Goal: Task Accomplishment & Management: Use online tool/utility

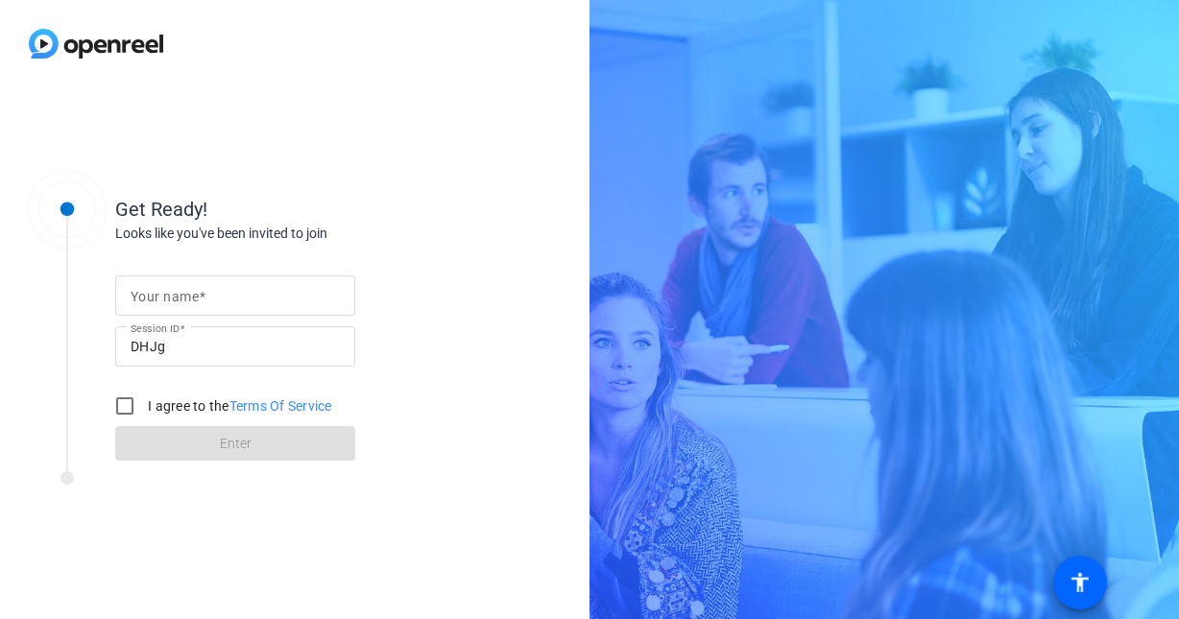
click at [182, 296] on mat-label "Your name" at bounding box center [165, 296] width 68 height 15
click at [182, 296] on input "Your name" at bounding box center [235, 295] width 209 height 23
type input "Andreea"
click at [125, 403] on input "I agree to the Terms Of Service" at bounding box center [125, 406] width 38 height 38
checkbox input "true"
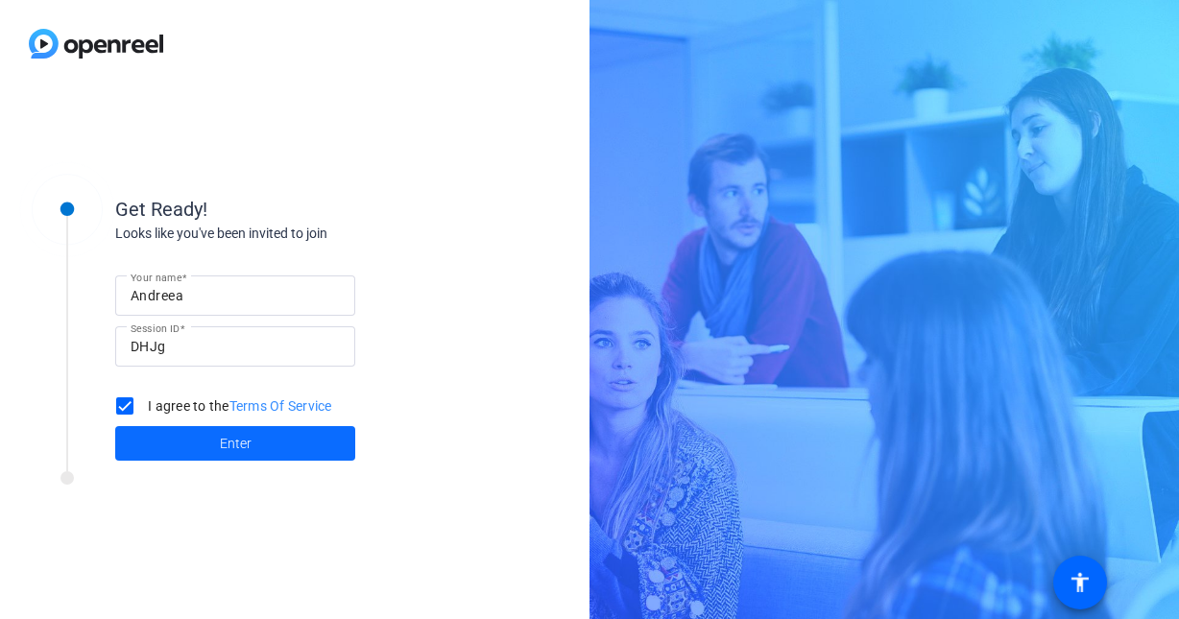
click at [202, 442] on span at bounding box center [235, 443] width 240 height 46
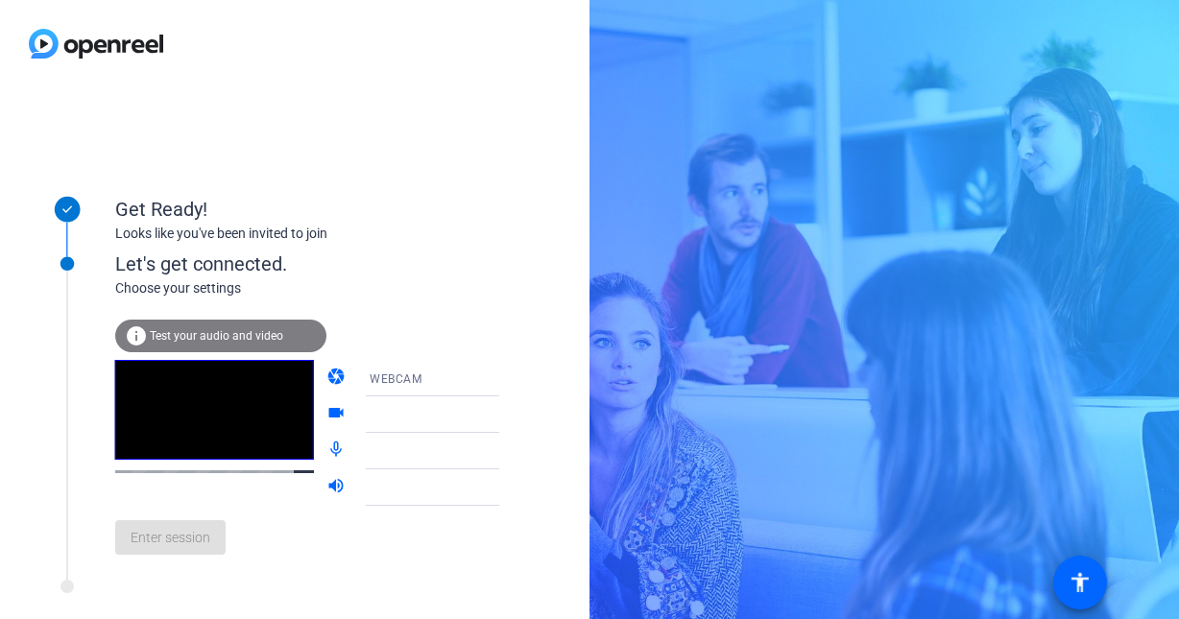
click at [262, 569] on div "Enter session" at bounding box center [326, 537] width 423 height 63
click at [233, 331] on span "Test your audio and video" at bounding box center [216, 335] width 133 height 13
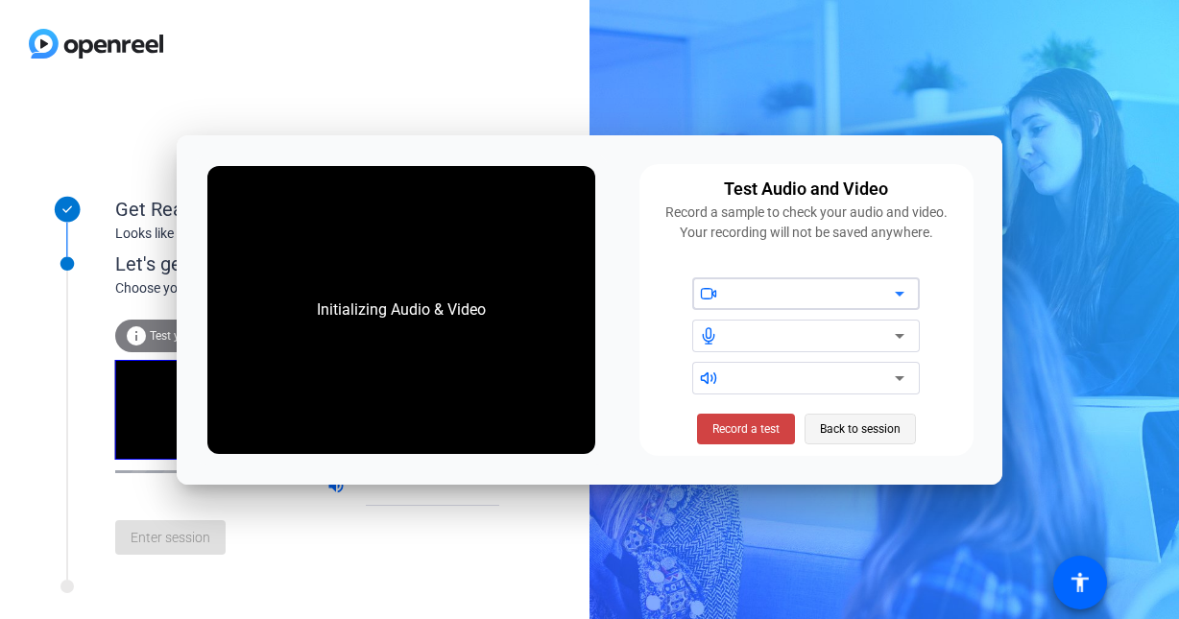
click at [897, 432] on span "Back to session" at bounding box center [860, 429] width 81 height 36
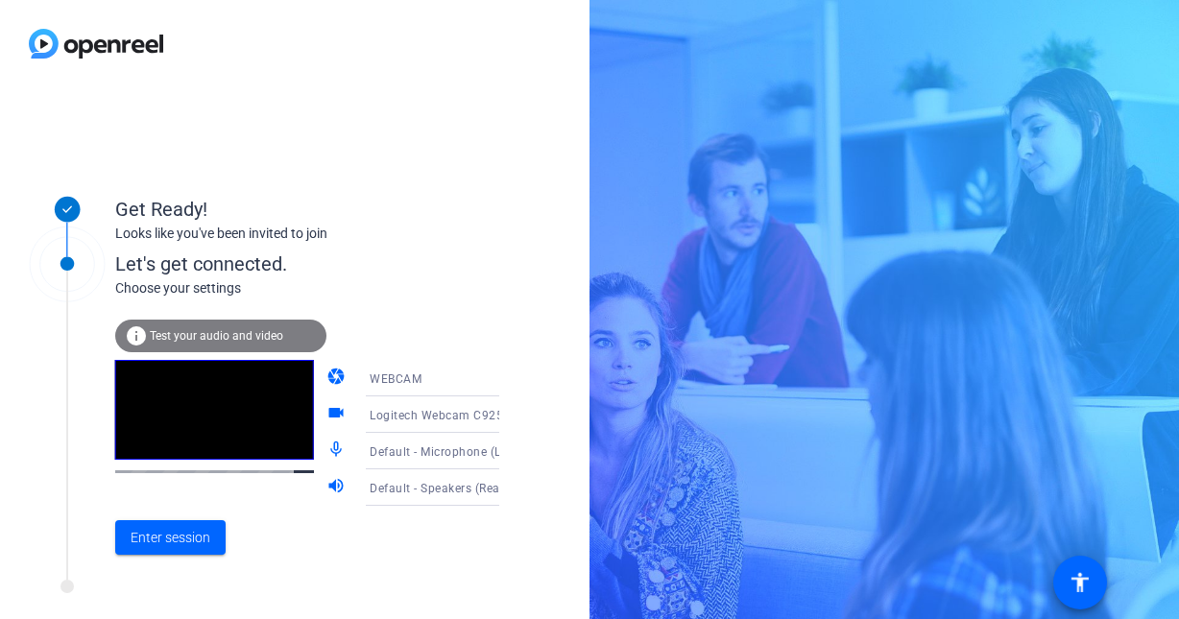
click at [354, 581] on div at bounding box center [259, 592] width 480 height 24
click at [507, 417] on icon at bounding box center [518, 414] width 23 height 23
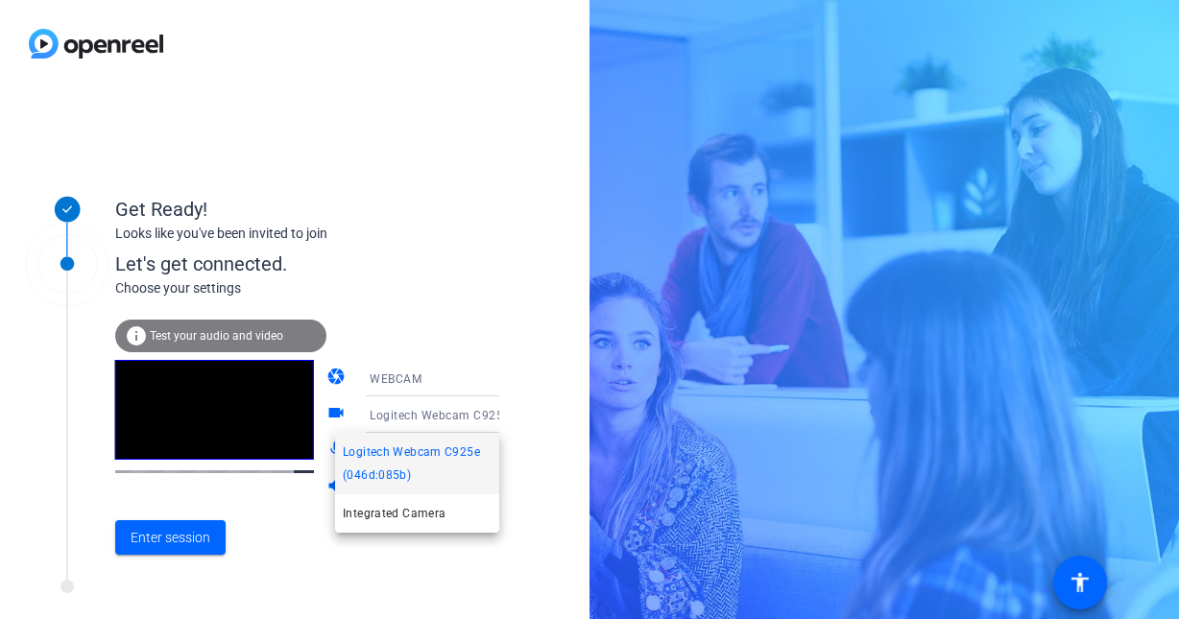
click at [483, 417] on div at bounding box center [589, 309] width 1179 height 619
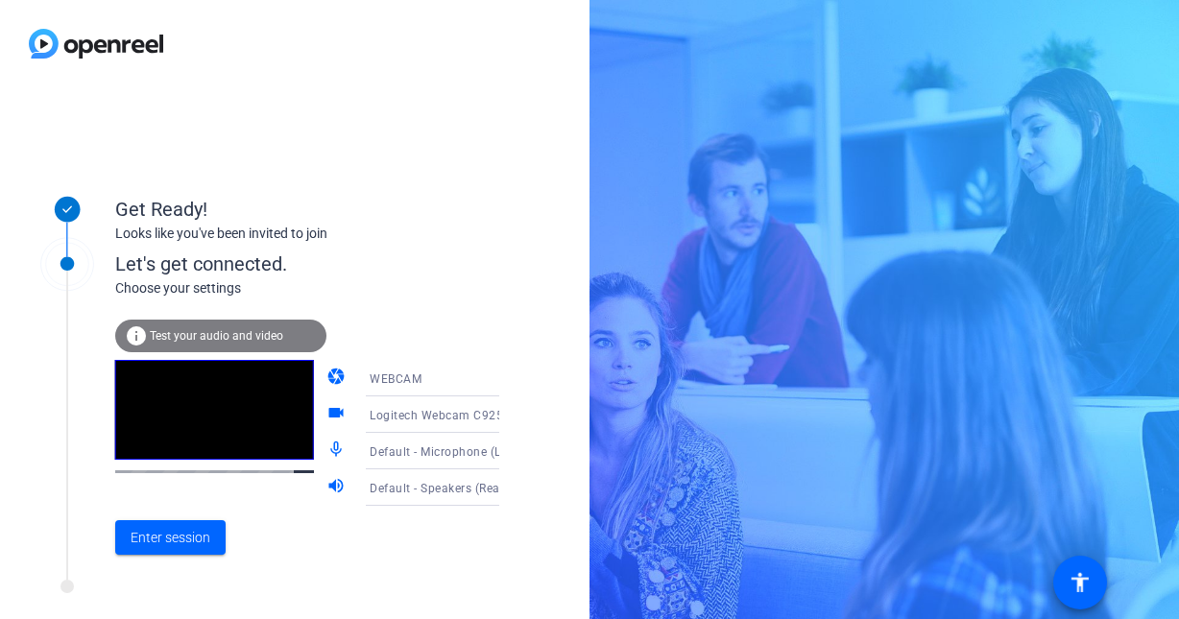
click at [514, 379] on icon at bounding box center [519, 378] width 10 height 5
click at [477, 379] on div at bounding box center [589, 309] width 1179 height 619
click at [171, 538] on span "Enter session" at bounding box center [171, 538] width 80 height 20
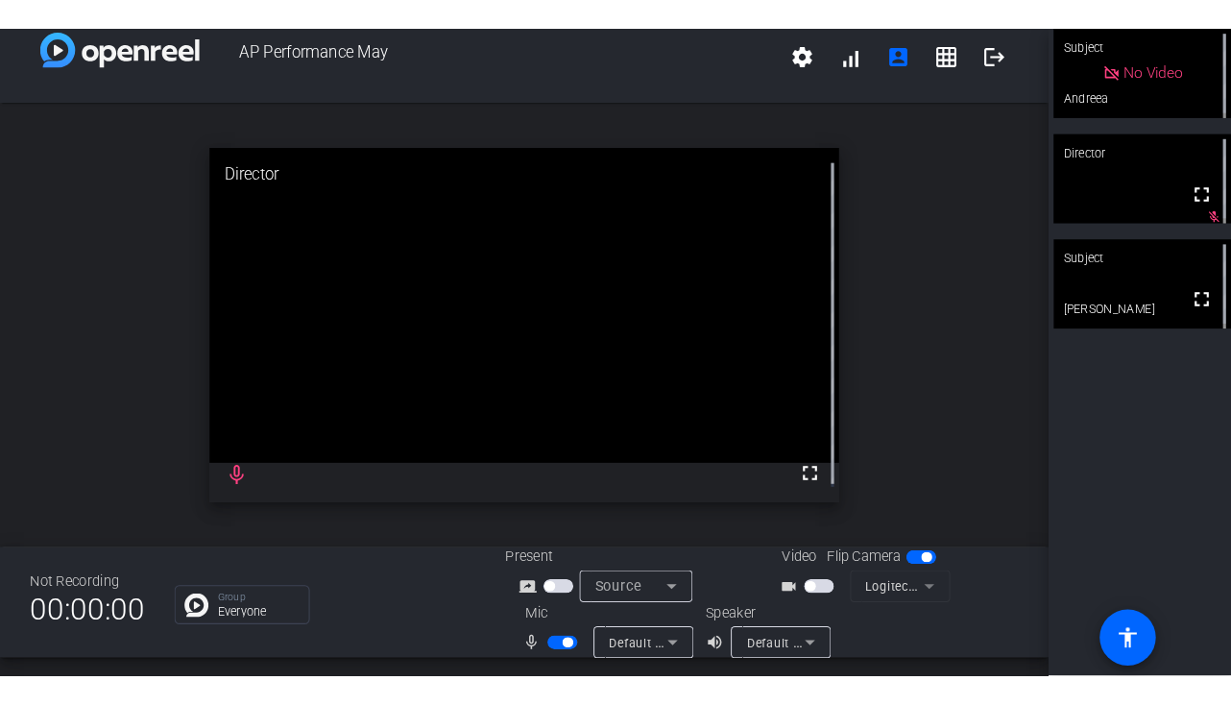
scroll to position [22, 0]
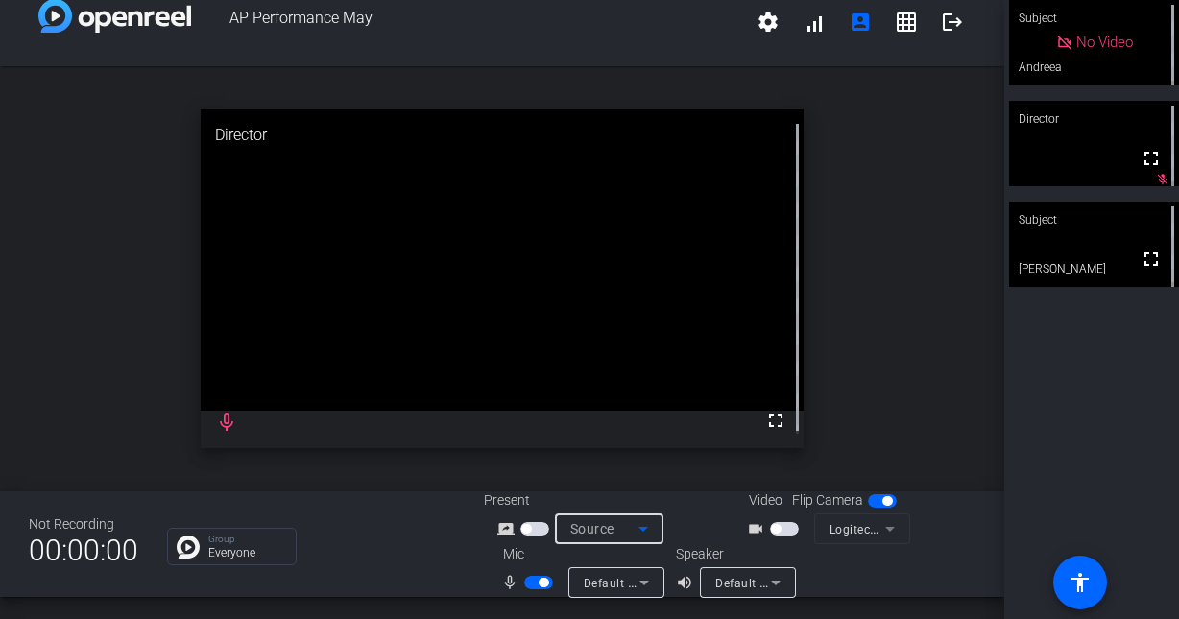
click at [647, 523] on icon at bounding box center [643, 528] width 23 height 23
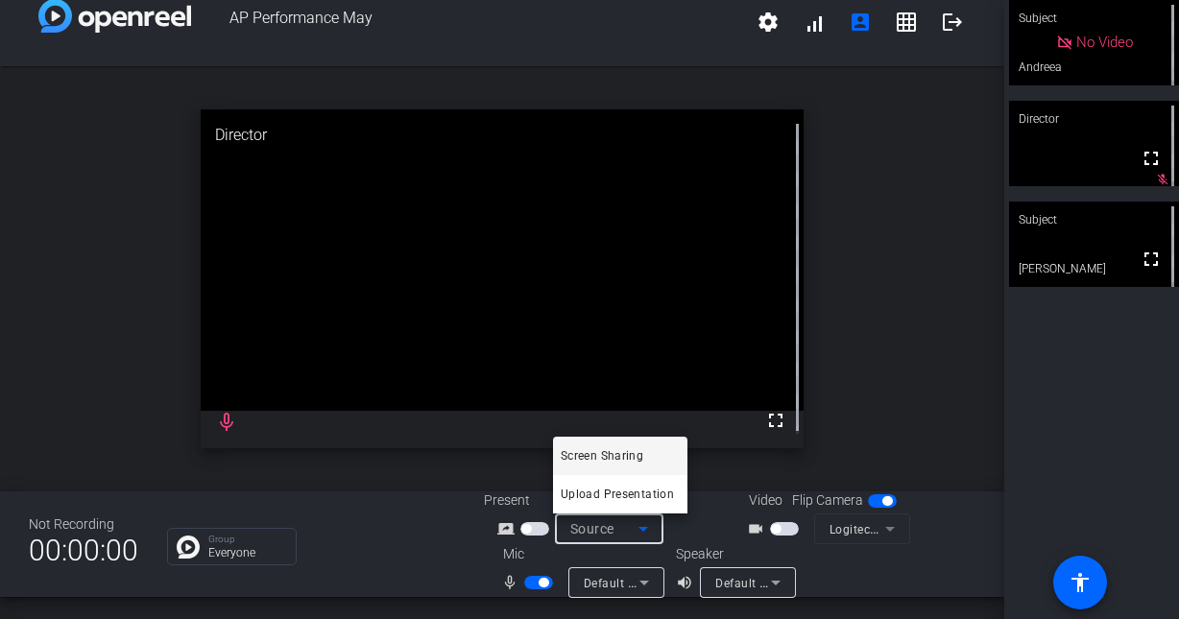
click at [647, 523] on div at bounding box center [589, 309] width 1179 height 619
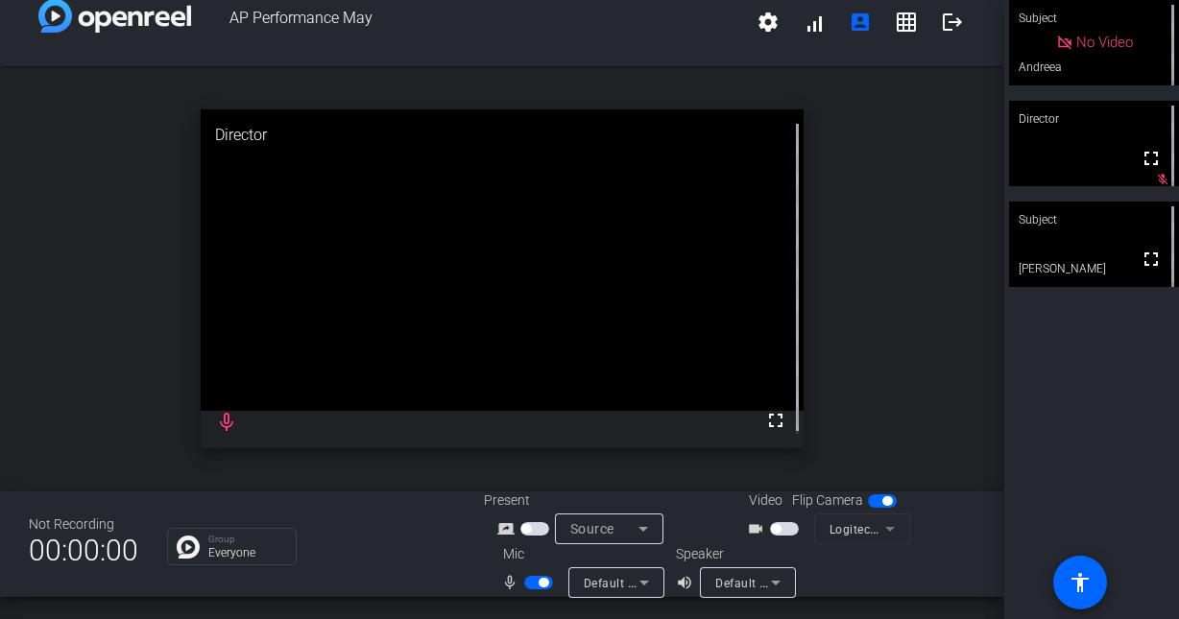
click at [527, 525] on span "button" at bounding box center [526, 529] width 10 height 10
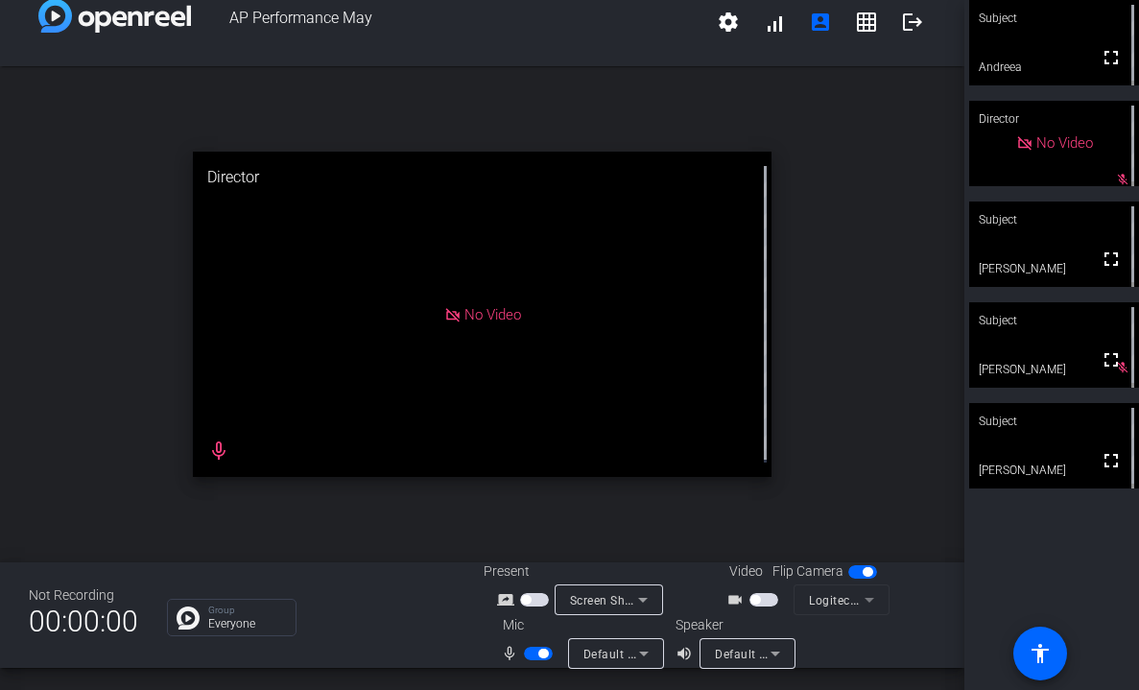
click at [754, 604] on span "button" at bounding box center [764, 599] width 29 height 13
click at [751, 598] on span "button" at bounding box center [756, 600] width 10 height 10
click at [764, 595] on span "button" at bounding box center [769, 600] width 10 height 10
click at [542, 618] on span "button" at bounding box center [543, 654] width 10 height 10
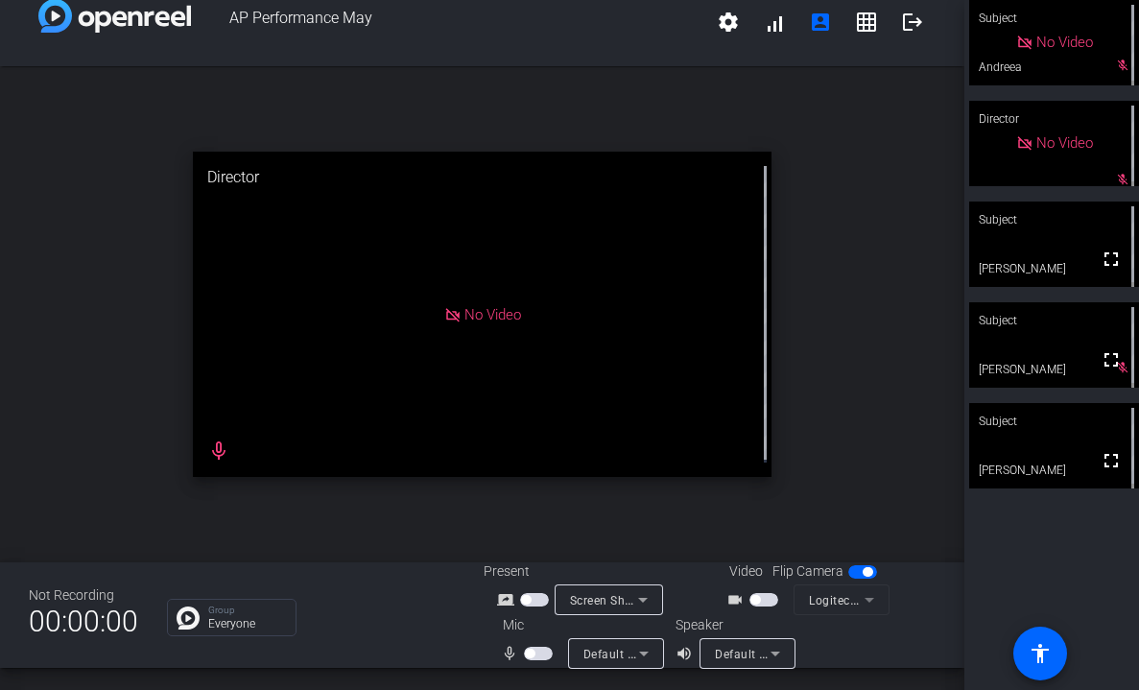
click at [527, 618] on span "button" at bounding box center [530, 654] width 10 height 10
click at [752, 600] on span "button" at bounding box center [756, 600] width 10 height 10
click at [752, 600] on span "button" at bounding box center [764, 599] width 29 height 13
click at [538, 618] on span "button" at bounding box center [543, 654] width 10 height 10
click at [533, 618] on span "button" at bounding box center [538, 653] width 29 height 13
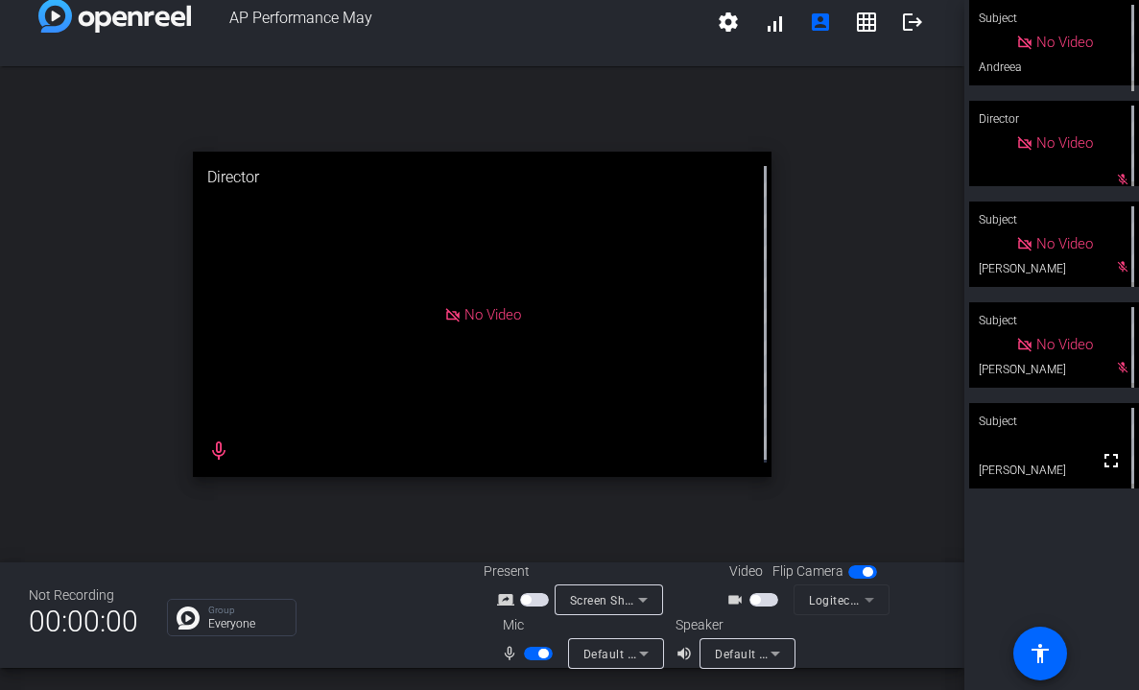
click at [765, 598] on span "button" at bounding box center [764, 599] width 29 height 13
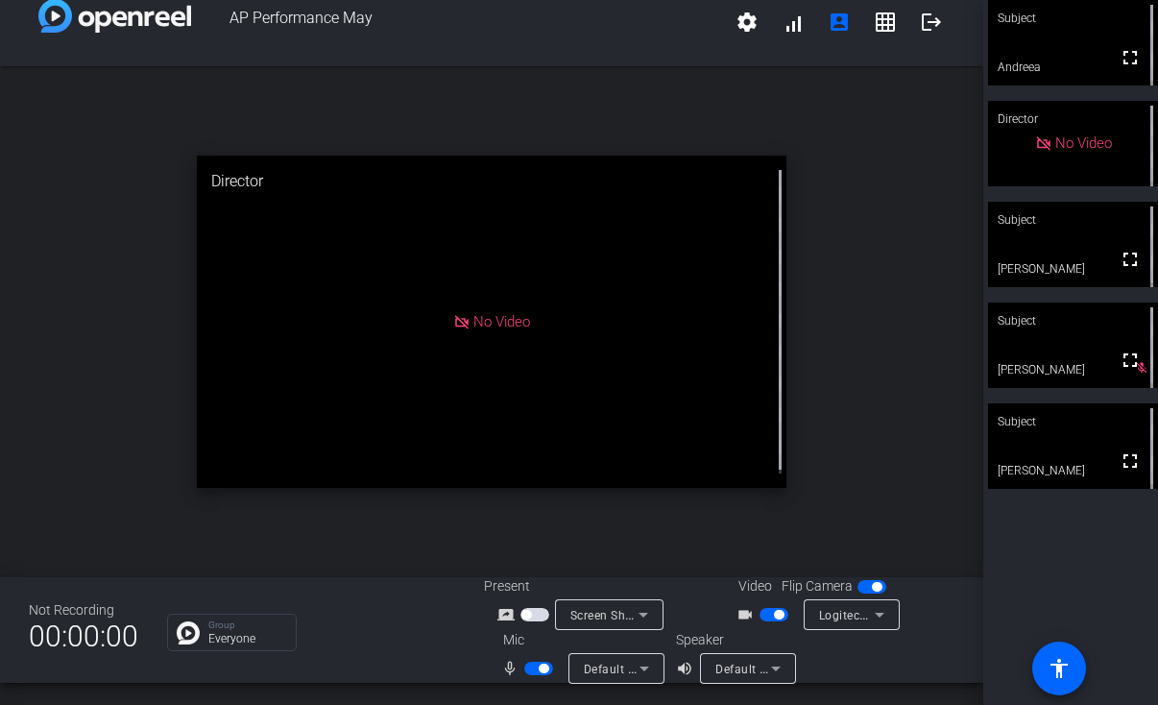
click at [540, 618] on span "button" at bounding box center [543, 668] width 10 height 10
click at [764, 616] on span "button" at bounding box center [773, 614] width 29 height 13
click at [530, 618] on span "button" at bounding box center [530, 668] width 10 height 10
click at [777, 610] on span "button" at bounding box center [773, 614] width 29 height 13
drag, startPoint x: 774, startPoint y: 619, endPoint x: 794, endPoint y: 644, distance: 32.1
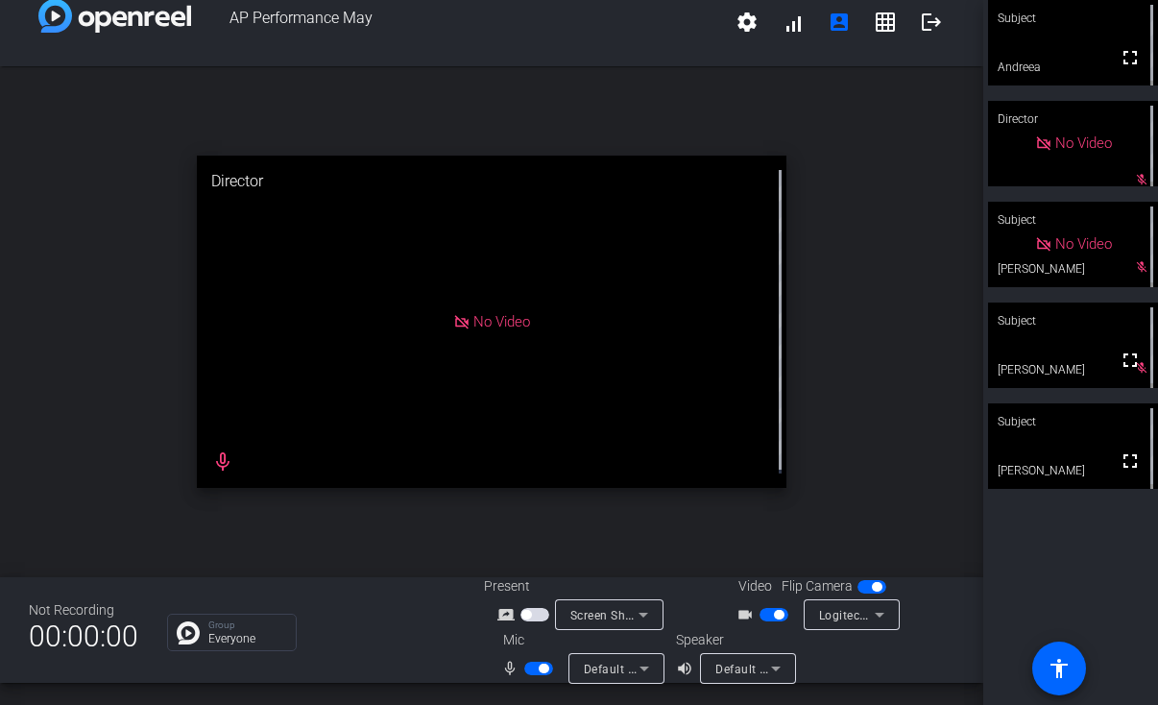
click at [774, 618] on span "button" at bounding box center [773, 614] width 29 height 13
click at [539, 618] on span "button" at bounding box center [543, 668] width 10 height 10
click at [535, 618] on span "button" at bounding box center [538, 667] width 29 height 13
click at [776, 610] on span "button" at bounding box center [773, 614] width 29 height 13
click at [774, 614] on span "button" at bounding box center [779, 615] width 10 height 10
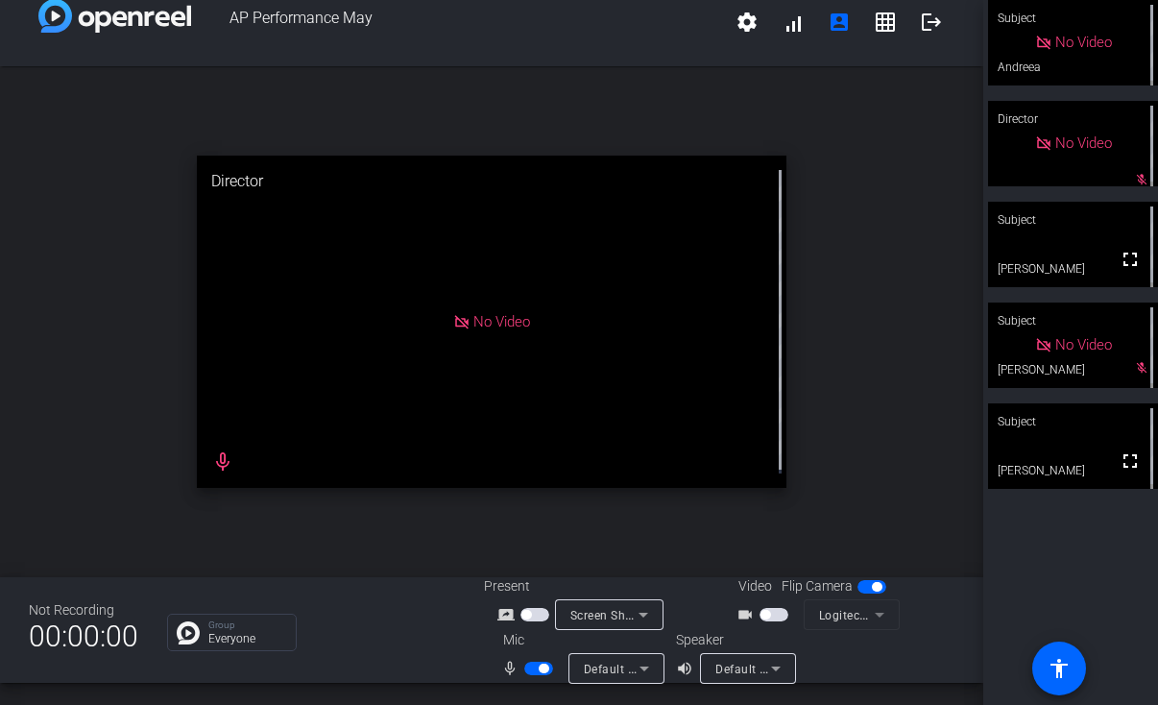
click at [528, 618] on span "button" at bounding box center [538, 667] width 29 height 13
click at [508, 36] on span "AP Performance May" at bounding box center [457, 22] width 533 height 46
click at [655, 533] on div "open_in_new Director No Video mic_none" at bounding box center [491, 321] width 983 height 511
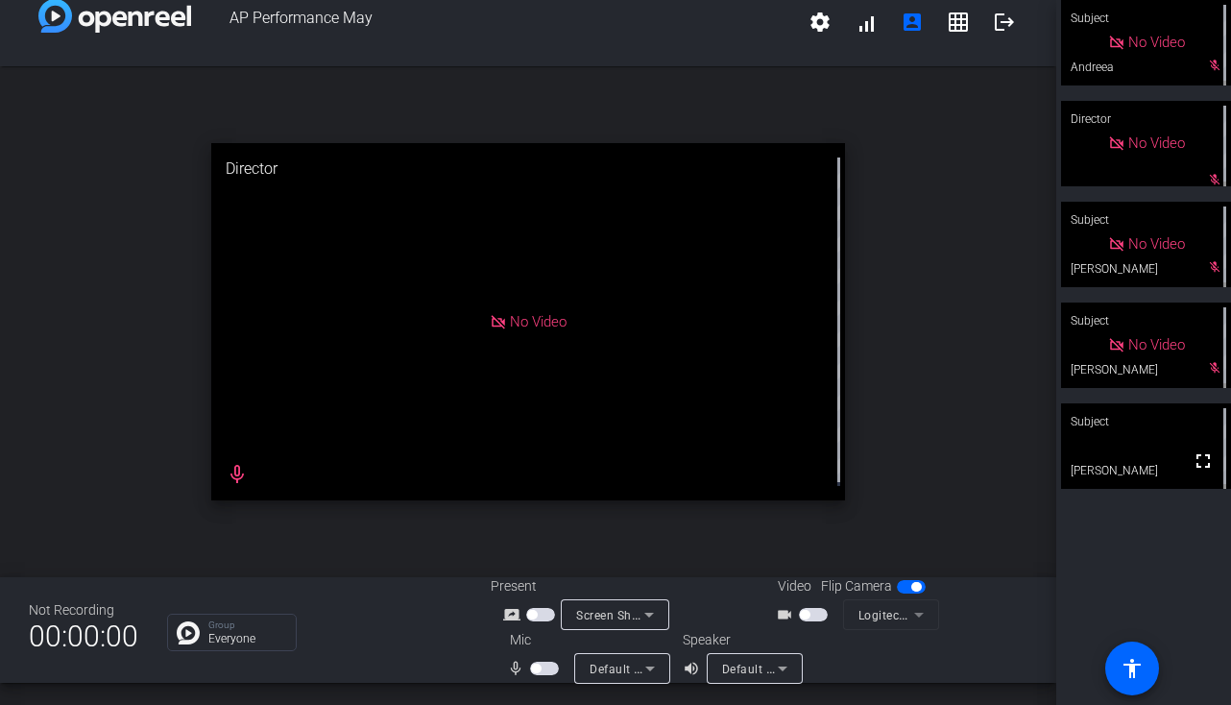
click at [809, 616] on span "button" at bounding box center [813, 614] width 29 height 13
click at [541, 618] on span "button" at bounding box center [544, 667] width 29 height 13
